Goal: Transaction & Acquisition: Purchase product/service

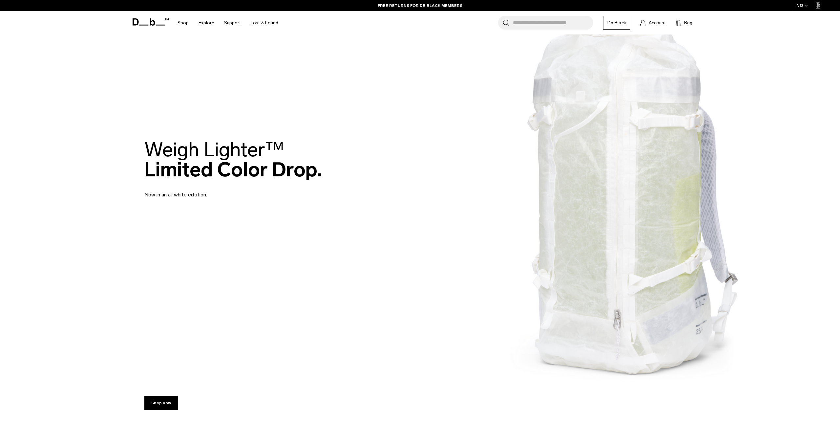
scroll to position [127, 0]
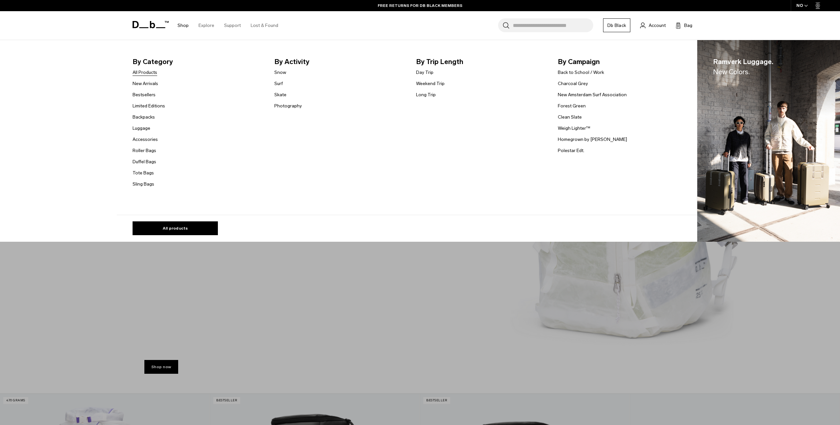
click at [140, 75] on link "All Products" at bounding box center [145, 72] width 25 height 7
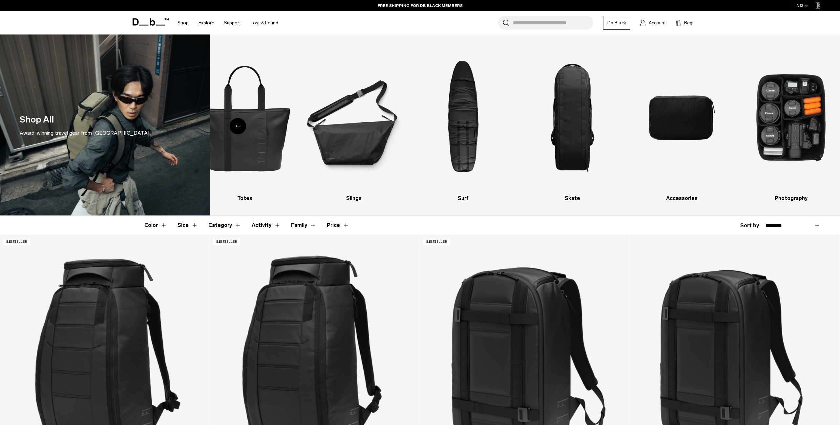
click at [605, 24] on link "Db Black" at bounding box center [616, 23] width 27 height 14
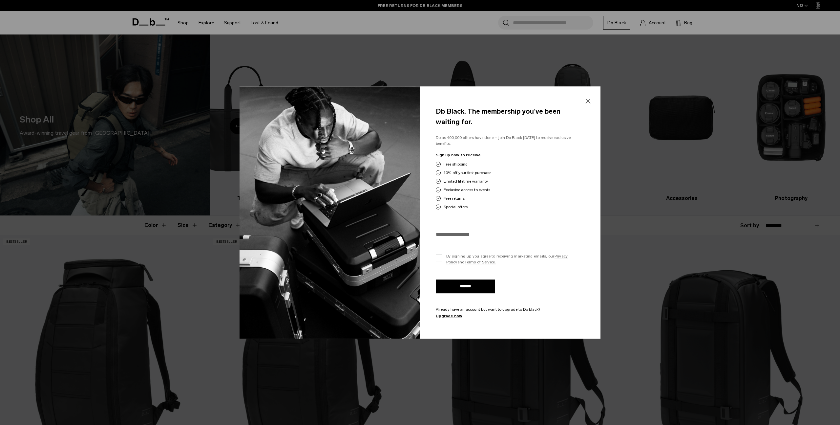
click at [588, 100] on button "Close" at bounding box center [588, 101] width 8 height 14
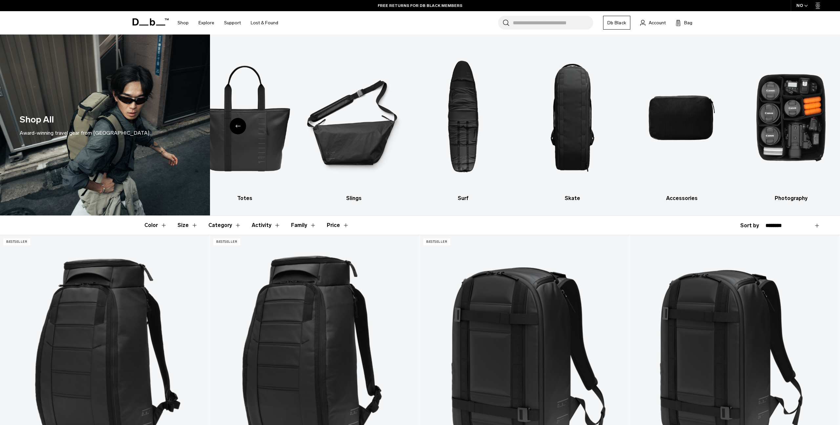
click at [622, 22] on link "Db Black" at bounding box center [616, 23] width 27 height 14
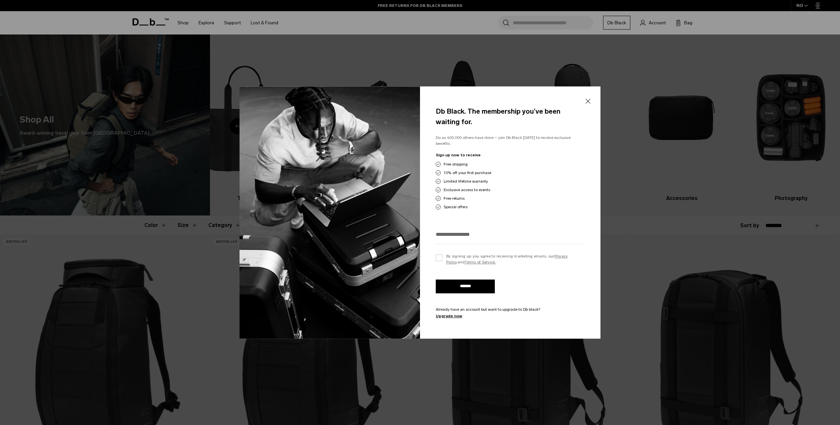
click at [586, 104] on button "Close" at bounding box center [588, 101] width 8 height 14
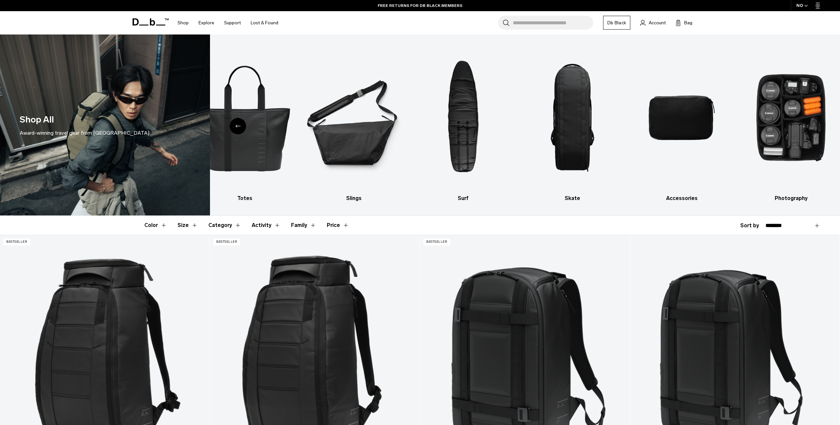
click at [550, 24] on input "Search for Bags, Luggage..." at bounding box center [553, 23] width 80 height 14
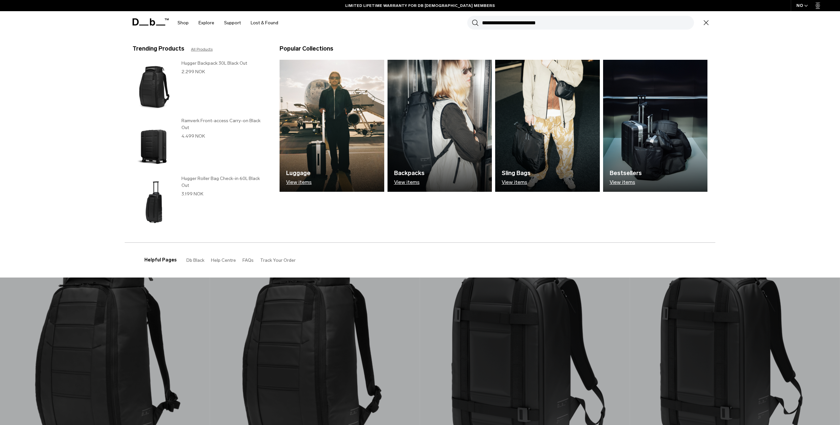
click at [748, 17] on div "Shop By Category All Products New Arrivals Bestsellers By Activity" at bounding box center [420, 22] width 840 height 23
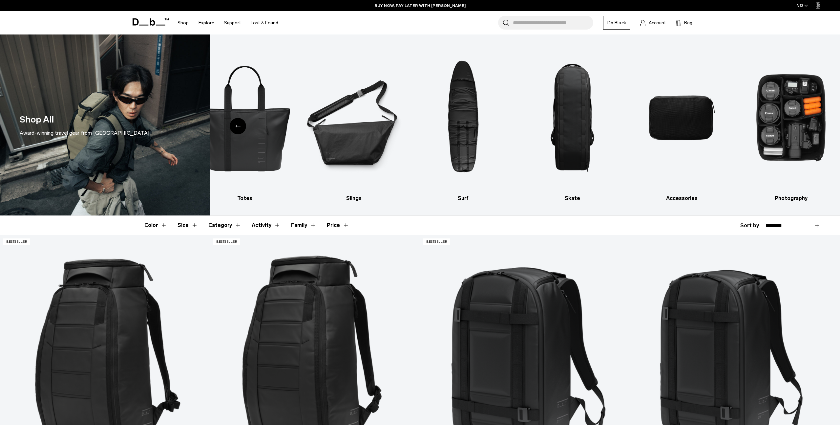
click at [638, 14] on div "Search for Bags, Luggage... Search Close Trending Products All Products Hugger …" at bounding box center [496, 22] width 427 height 23
click at [489, 22] on div "Search for Bags, Luggage... Search Close Trending Products All Products Hugger …" at bounding box center [496, 22] width 427 height 23
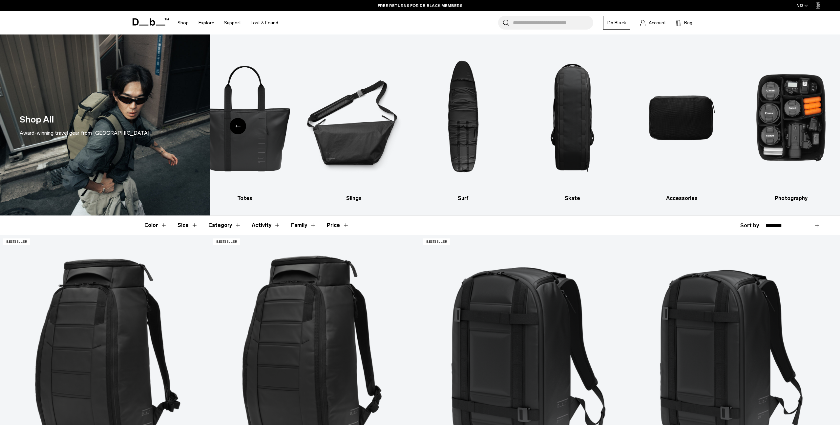
click at [513, 19] on input "Search for Bags, Luggage..." at bounding box center [553, 23] width 80 height 14
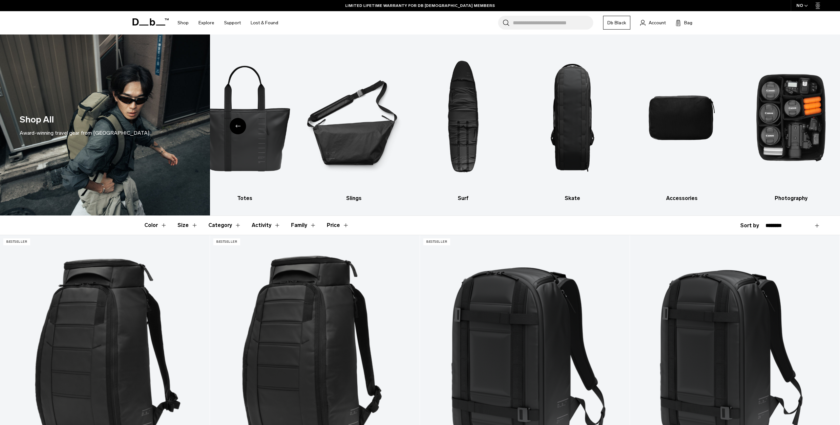
click at [522, 26] on input "Search for Bags, Luggage..." at bounding box center [553, 23] width 80 height 14
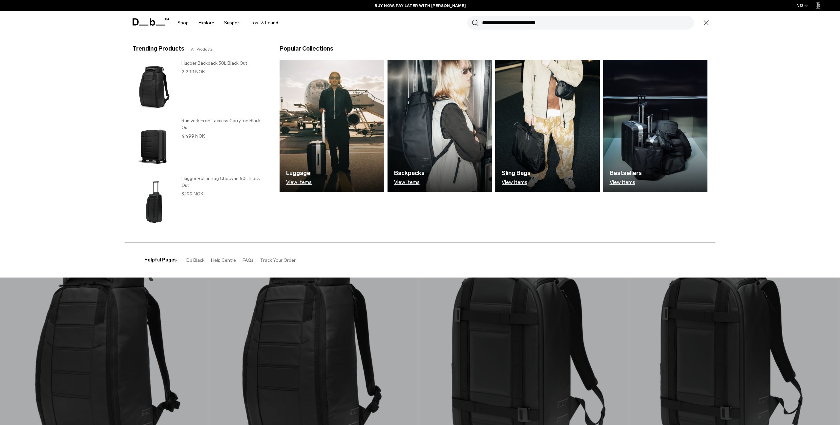
type input "*"
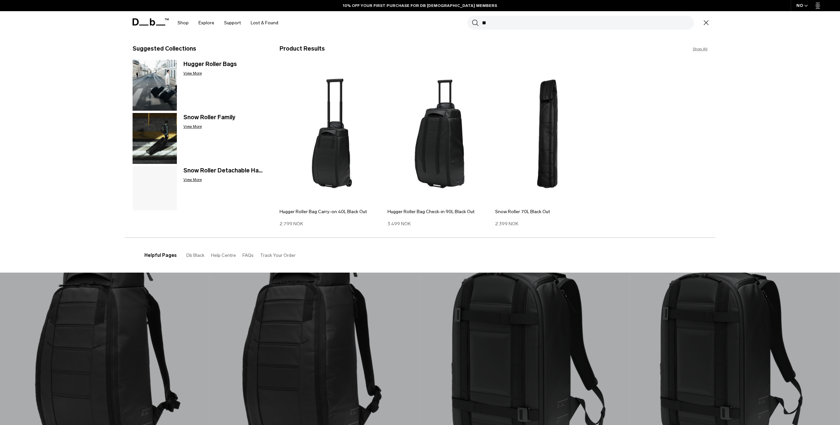
type input "*"
